Goal: Task Accomplishment & Management: Manage account settings

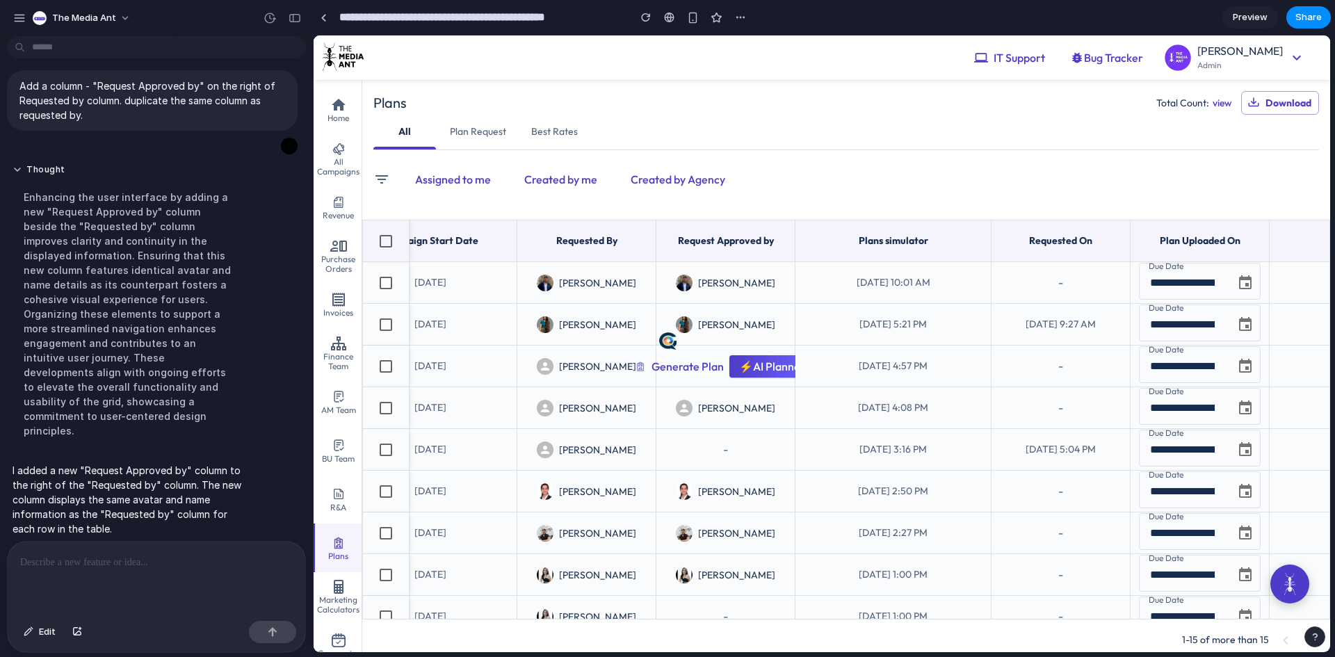
scroll to position [0, 1102]
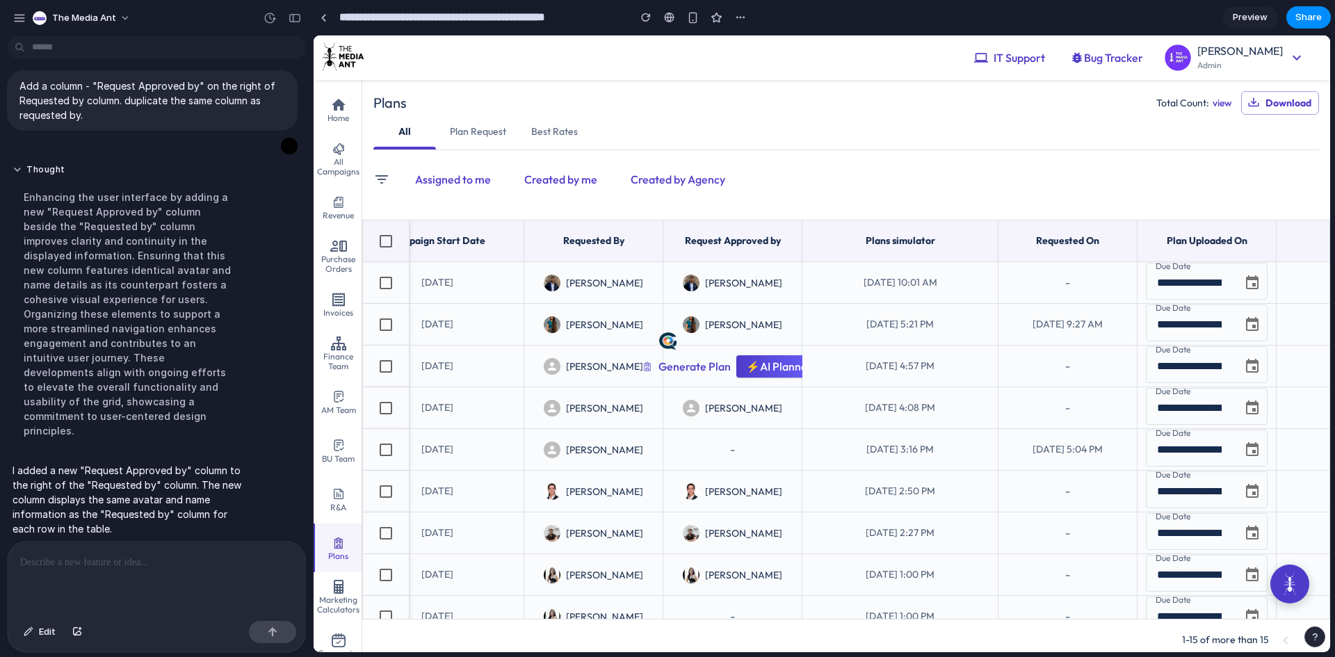
click at [726, 281] on div "[PERSON_NAME]" at bounding box center [732, 282] width 122 height 24
click at [737, 284] on div "[PERSON_NAME]" at bounding box center [732, 282] width 122 height 24
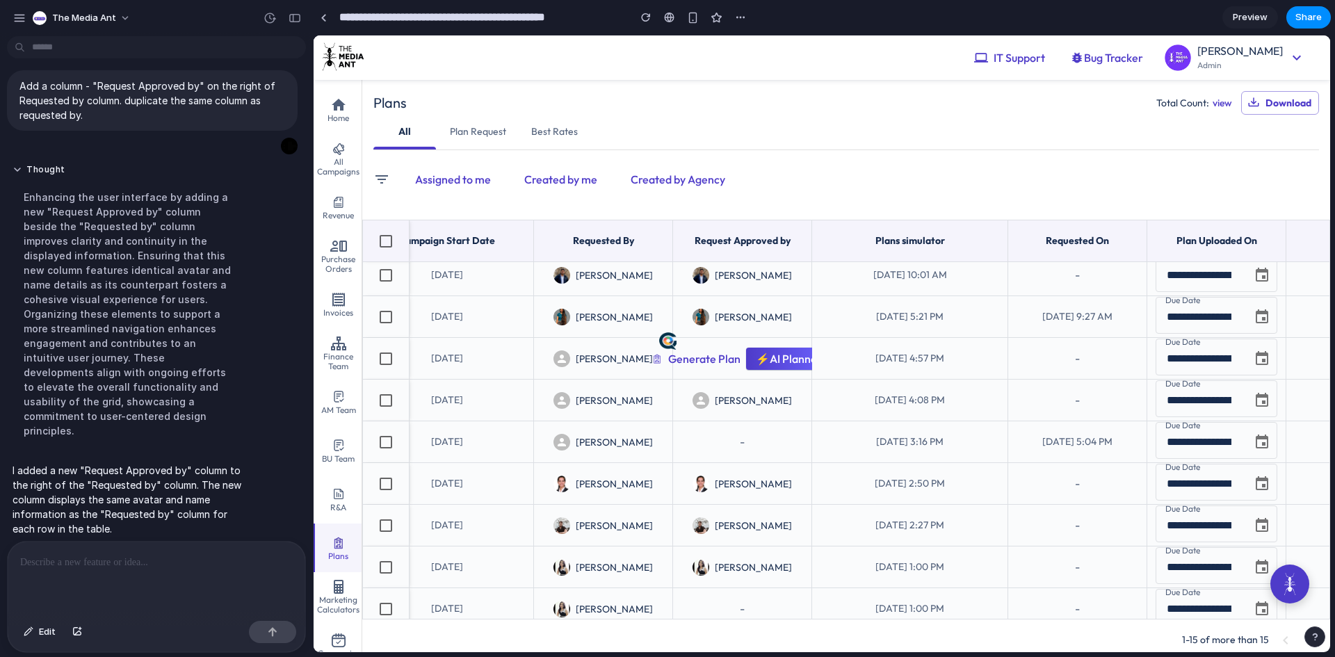
scroll to position [0, 1093]
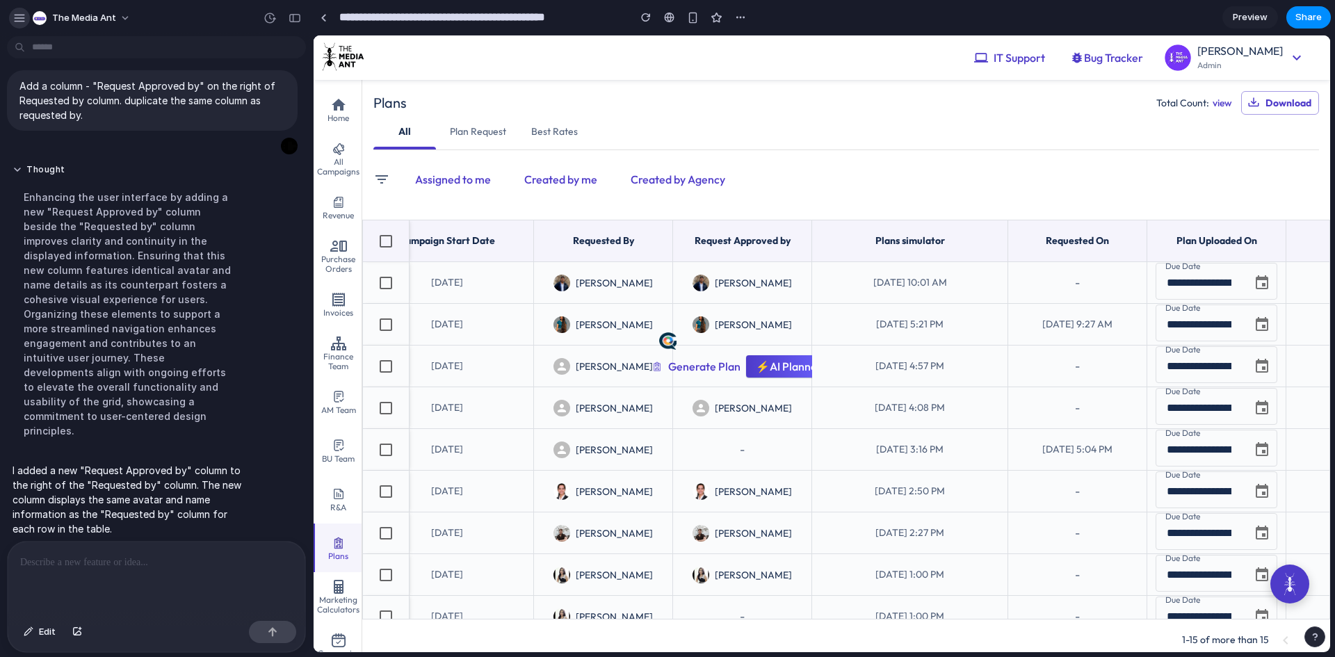
click at [19, 19] on div "button" at bounding box center [19, 18] width 13 height 13
click at [22, 20] on div "button" at bounding box center [19, 18] width 13 height 13
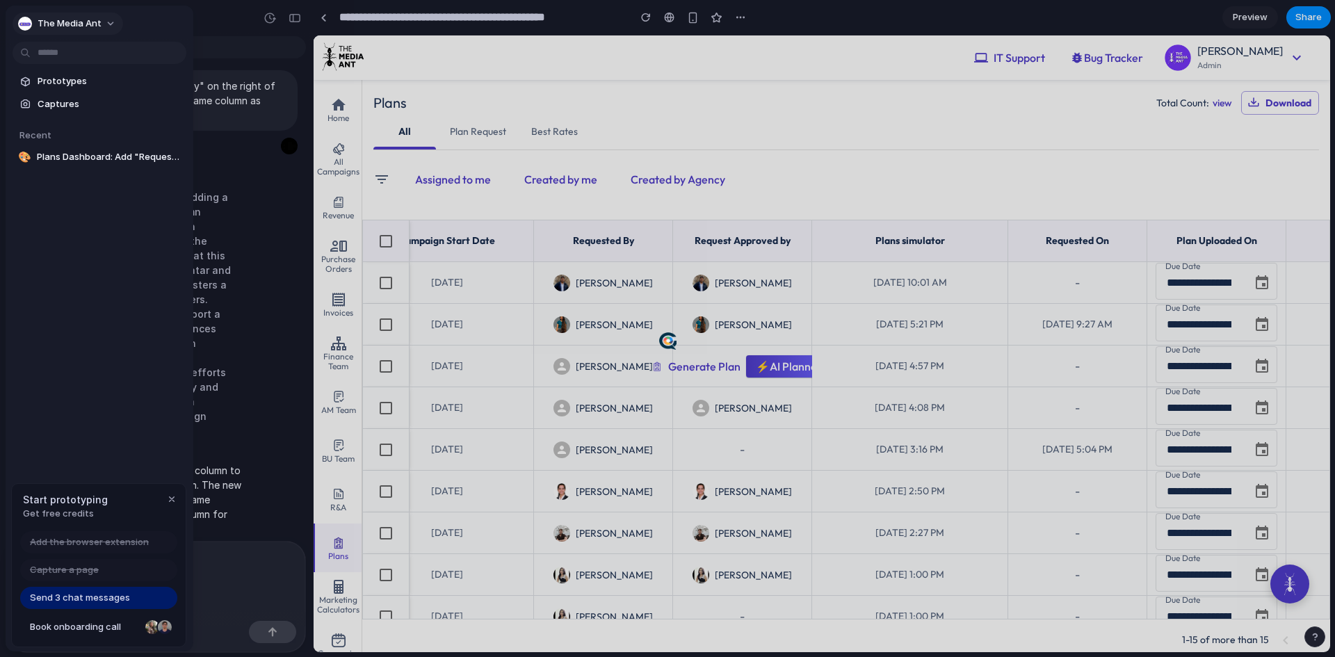
click at [81, 15] on button "The Media Ant" at bounding box center [68, 24] width 111 height 22
click at [71, 54] on span "Settings" at bounding box center [57, 55] width 38 height 14
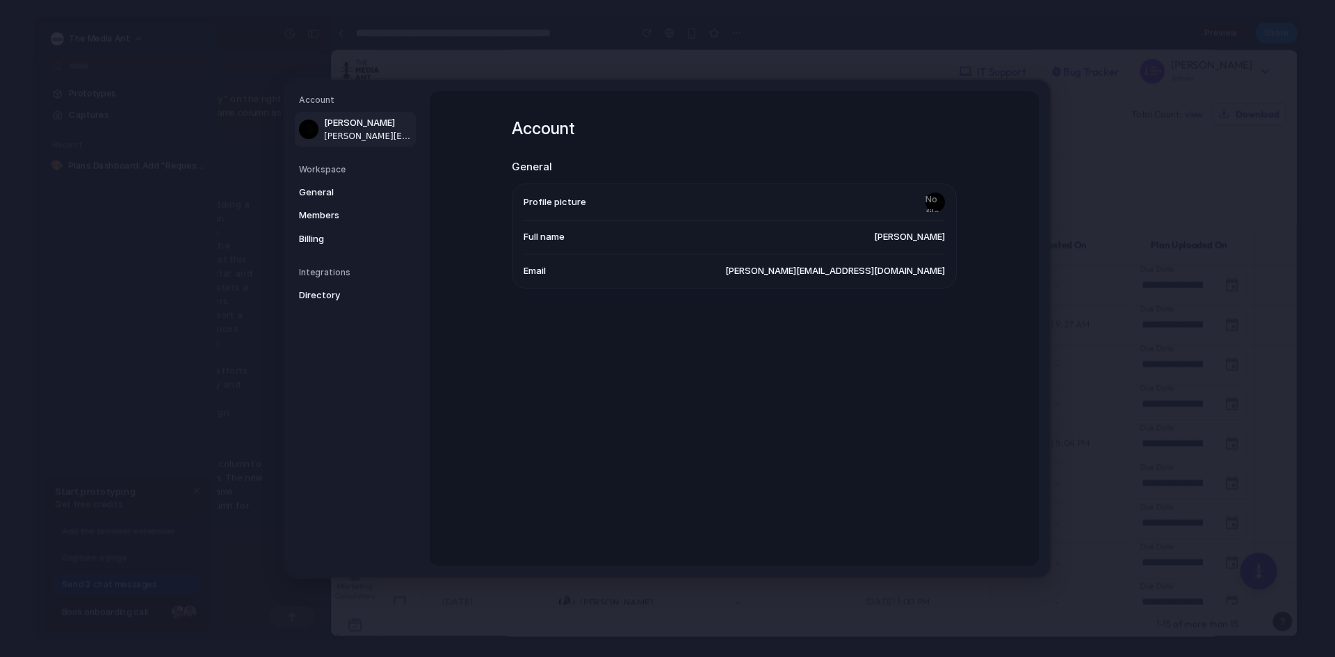
click at [1027, 88] on div "Account [PERSON_NAME] [PERSON_NAME][EMAIL_ADDRESS][DOMAIN_NAME] Workspace Gener…" at bounding box center [667, 328] width 765 height 497
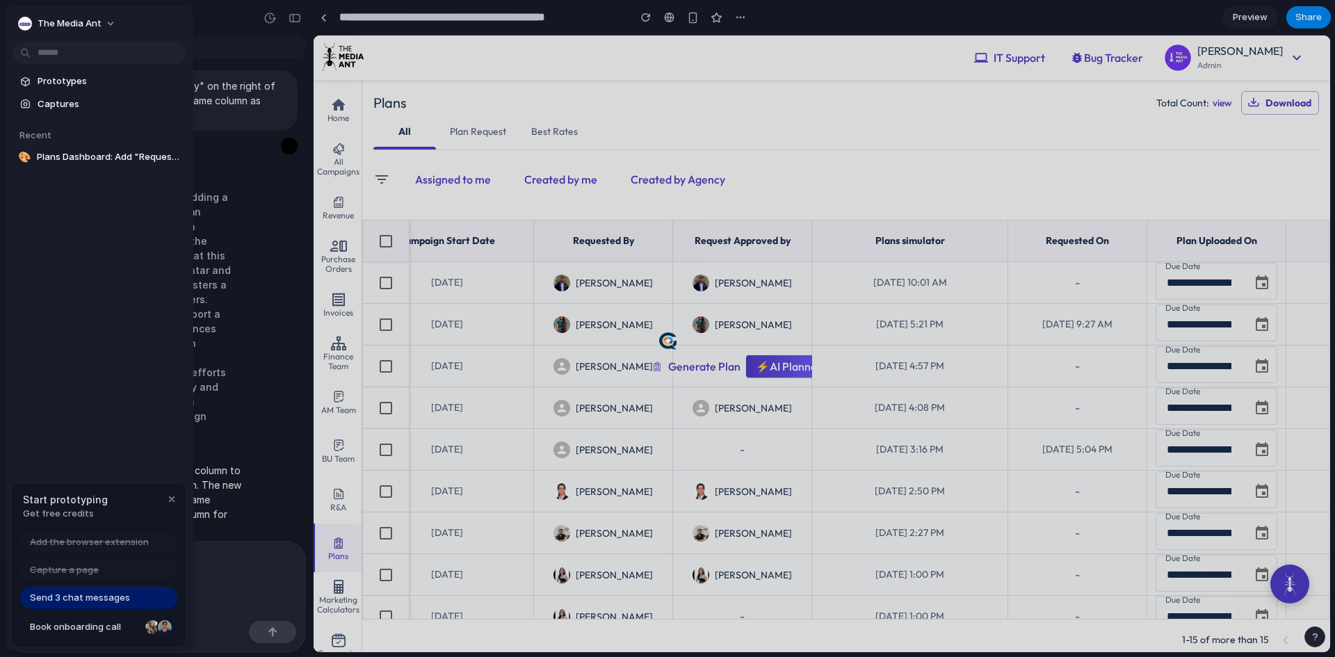
click at [216, 36] on div at bounding box center [667, 328] width 1335 height 657
